Goal: Transaction & Acquisition: Purchase product/service

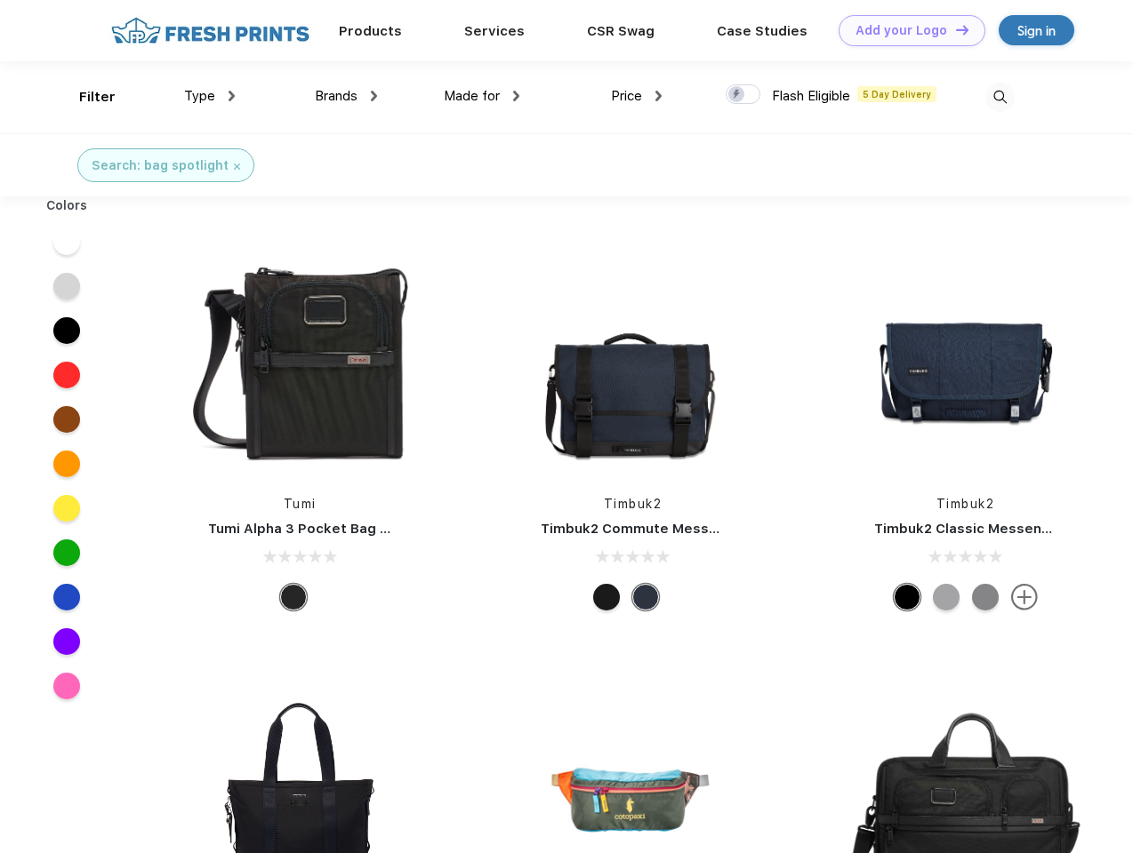
scroll to position [1, 0]
click at [905, 30] on link "Add your Logo Design Tool" at bounding box center [911, 30] width 147 height 31
click at [0, 0] on div "Design Tool" at bounding box center [0, 0] width 0 height 0
click at [954, 29] on link "Add your Logo Design Tool" at bounding box center [911, 30] width 147 height 31
click at [85, 97] on div "Filter" at bounding box center [97, 97] width 36 height 20
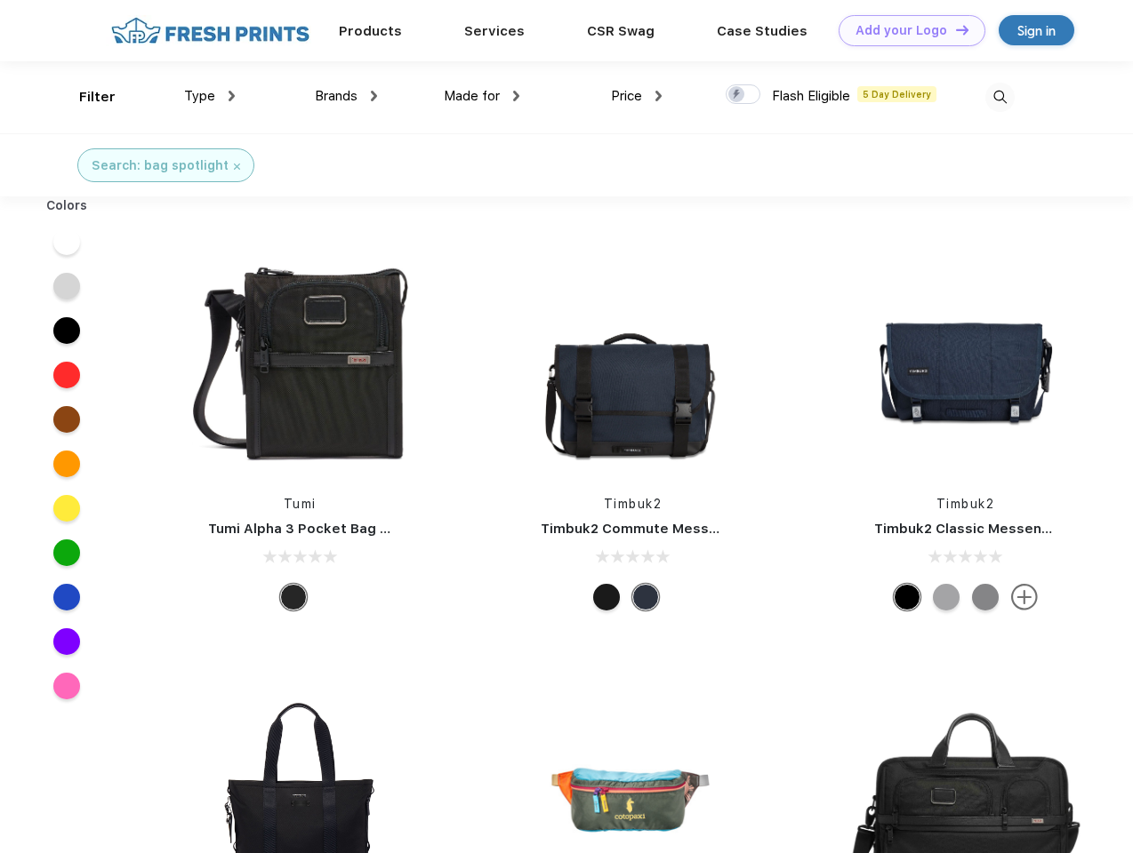
click at [210, 96] on span "Type" at bounding box center [199, 96] width 31 height 16
click at [346, 96] on span "Brands" at bounding box center [336, 96] width 43 height 16
click at [482, 96] on span "Made for" at bounding box center [472, 96] width 56 height 16
click at [637, 96] on span "Price" at bounding box center [626, 96] width 31 height 16
click at [743, 95] on div at bounding box center [742, 94] width 35 height 20
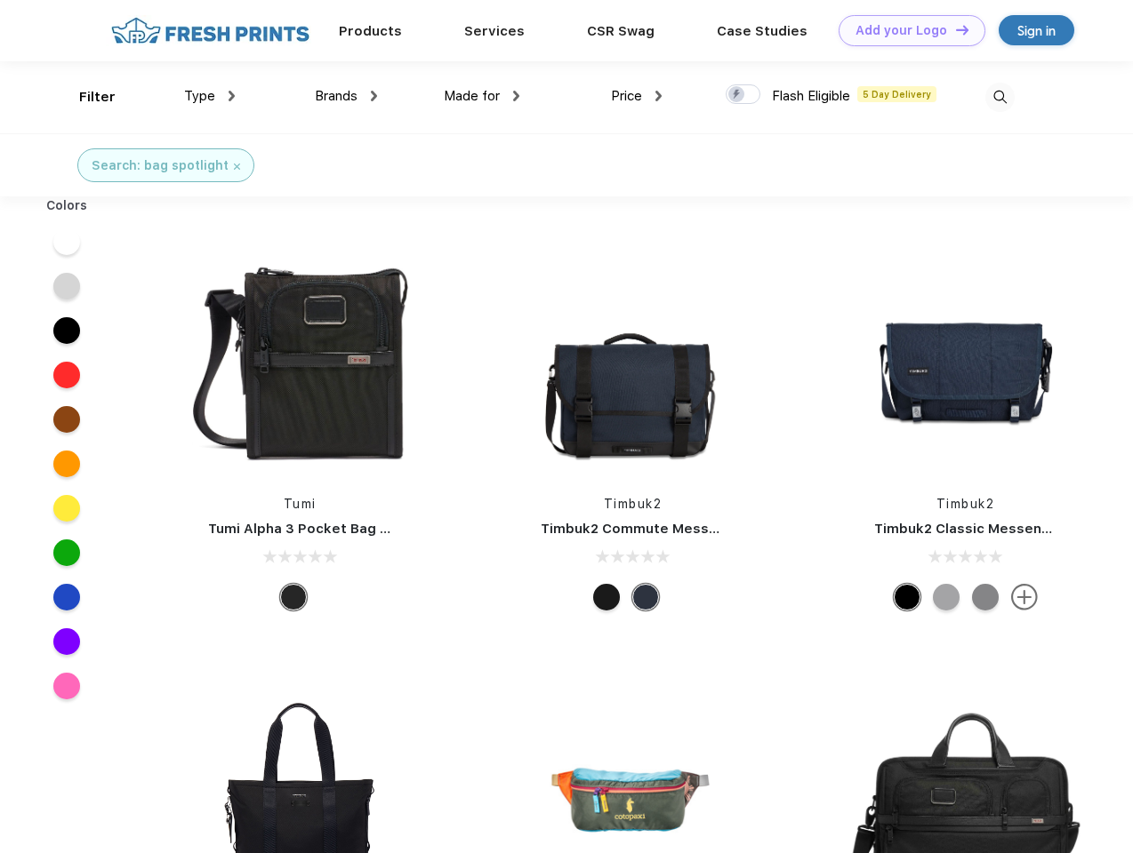
click at [737, 95] on input "checkbox" at bounding box center [731, 90] width 12 height 12
click at [999, 97] on img at bounding box center [999, 97] width 29 height 29
